Goal: Information Seeking & Learning: Learn about a topic

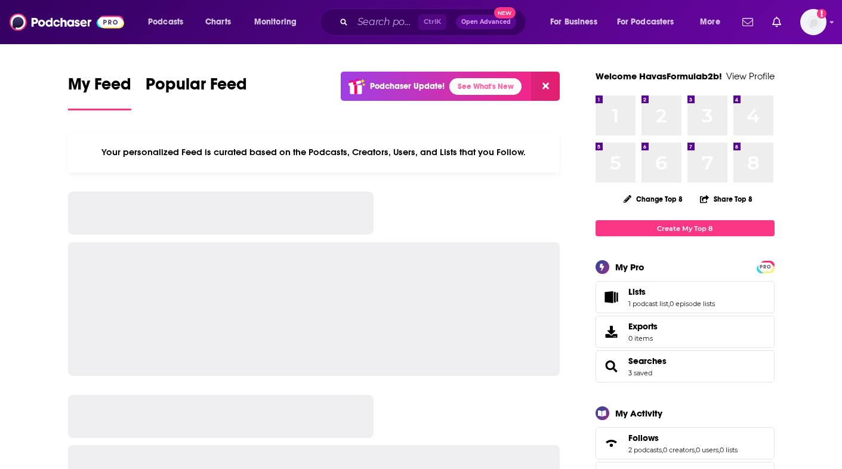
click at [349, 18] on div "Ctrl K Open Advanced New" at bounding box center [423, 21] width 206 height 27
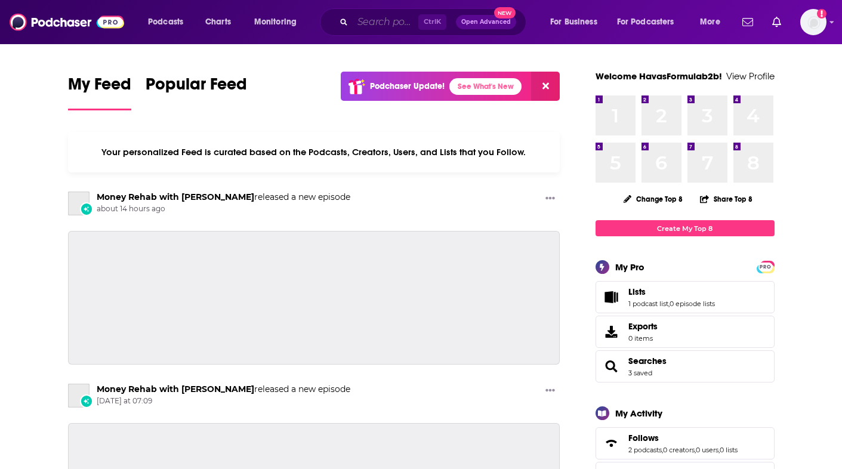
click at [375, 21] on input "Search podcasts, credits, & more..." at bounding box center [385, 22] width 66 height 19
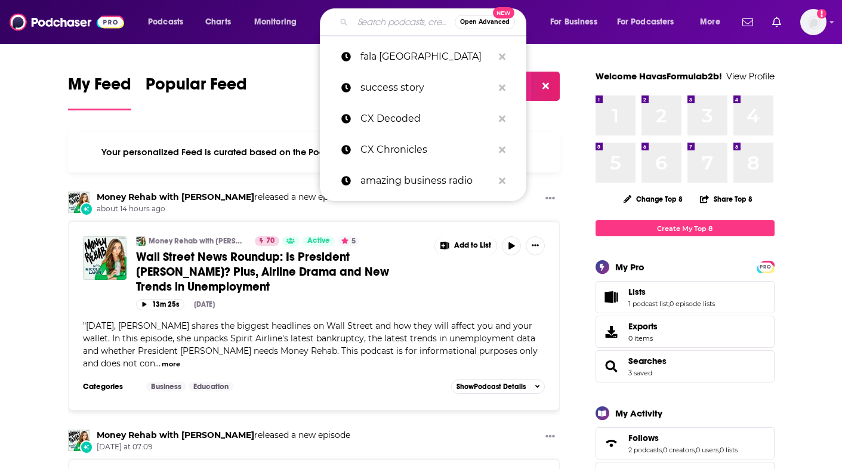
paste input "The Implement AI Podcast"
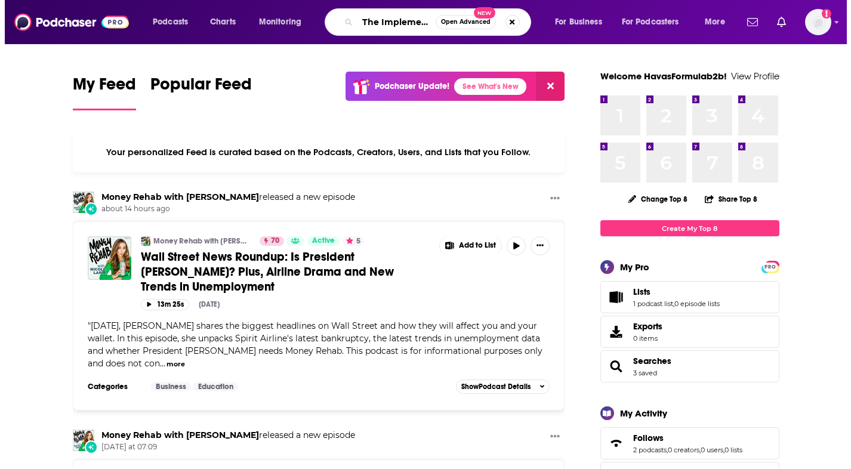
scroll to position [0, 51]
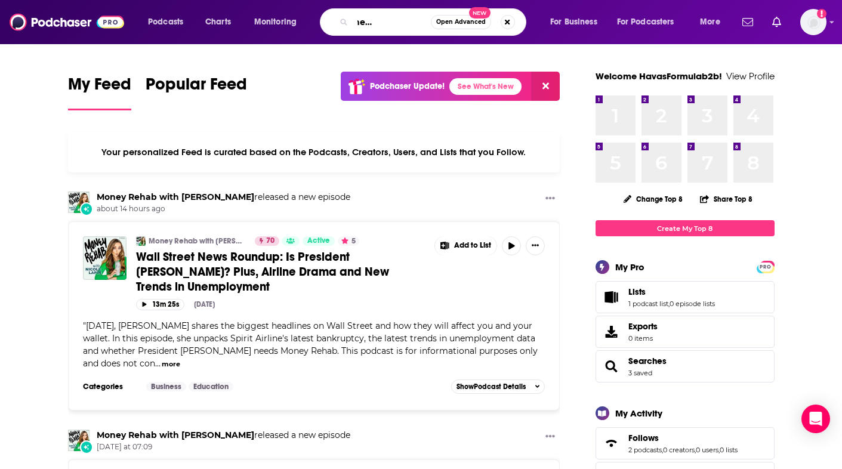
type input "The Implement AI Podcast"
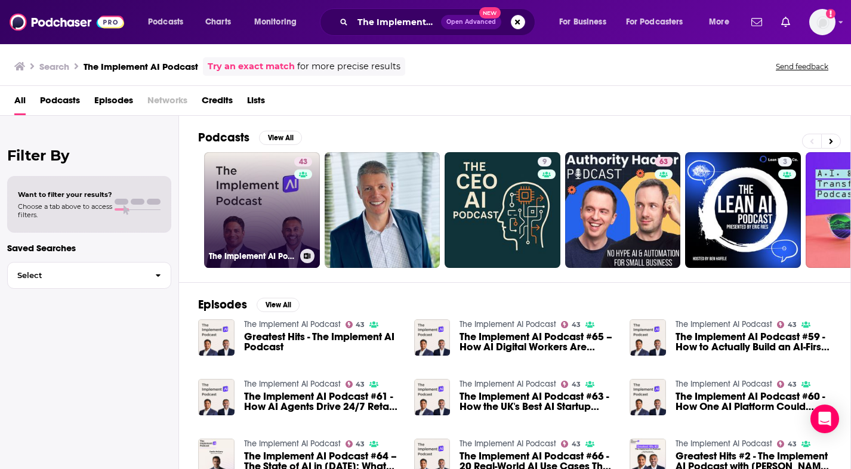
click at [271, 209] on link "43 The Implement AI Podcast" at bounding box center [262, 210] width 116 height 116
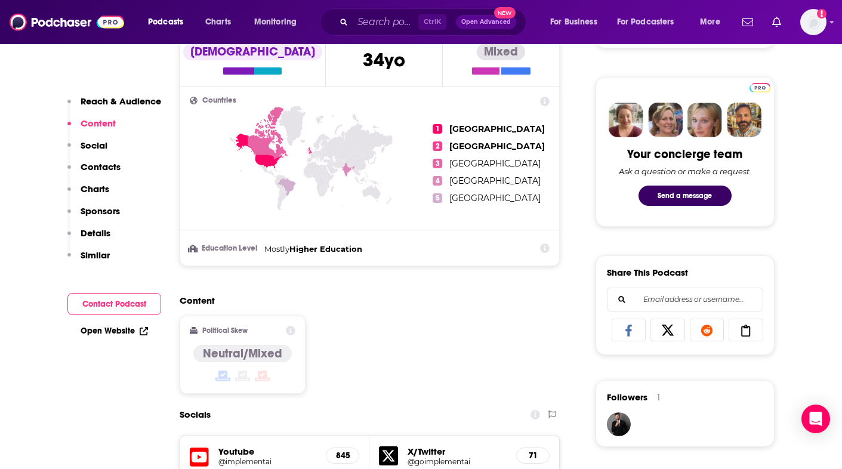
scroll to position [477, 0]
